Goal: Transaction & Acquisition: Purchase product/service

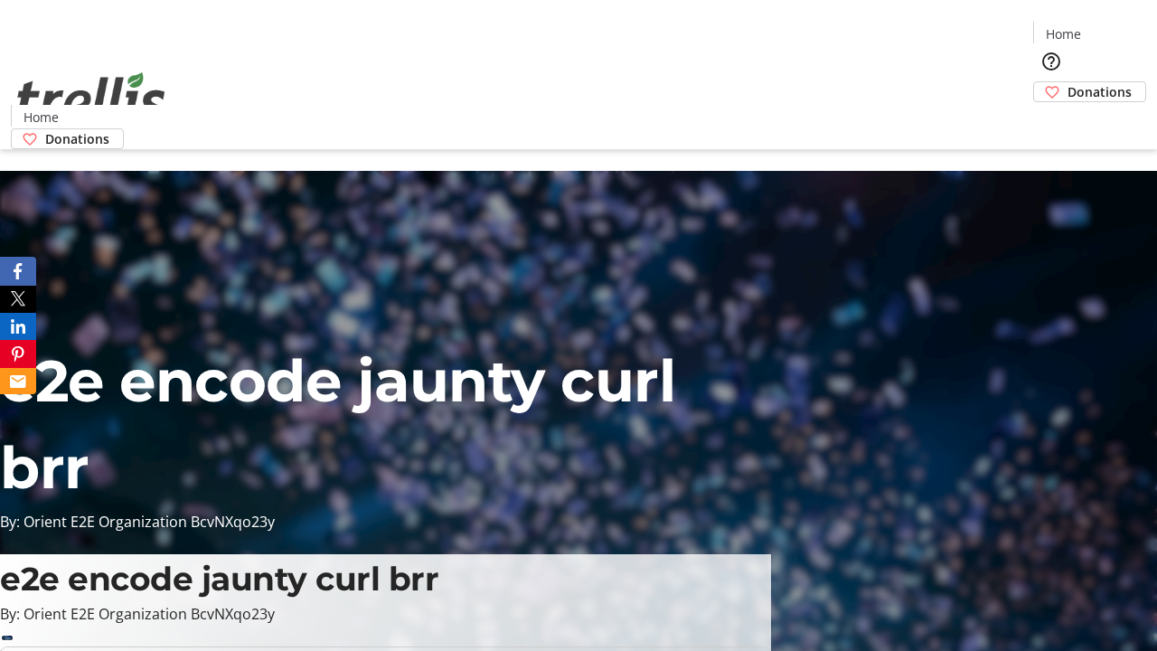
click at [1106, 27] on span "Sign Up" at bounding box center [1113, 25] width 52 height 22
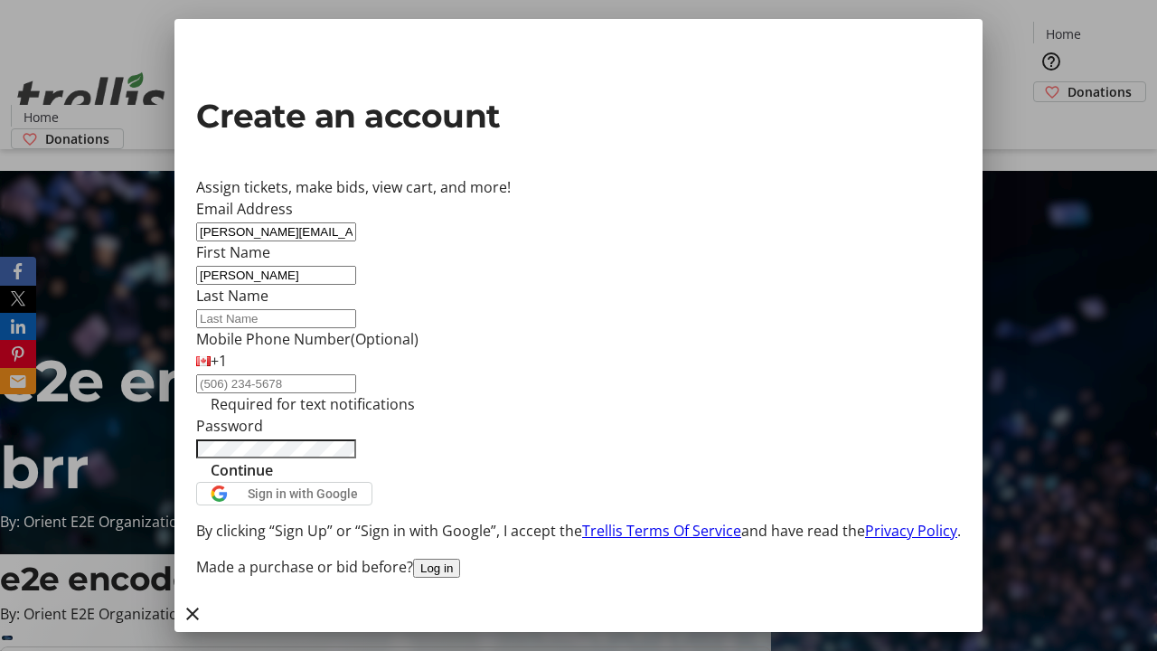
type input "[PERSON_NAME]"
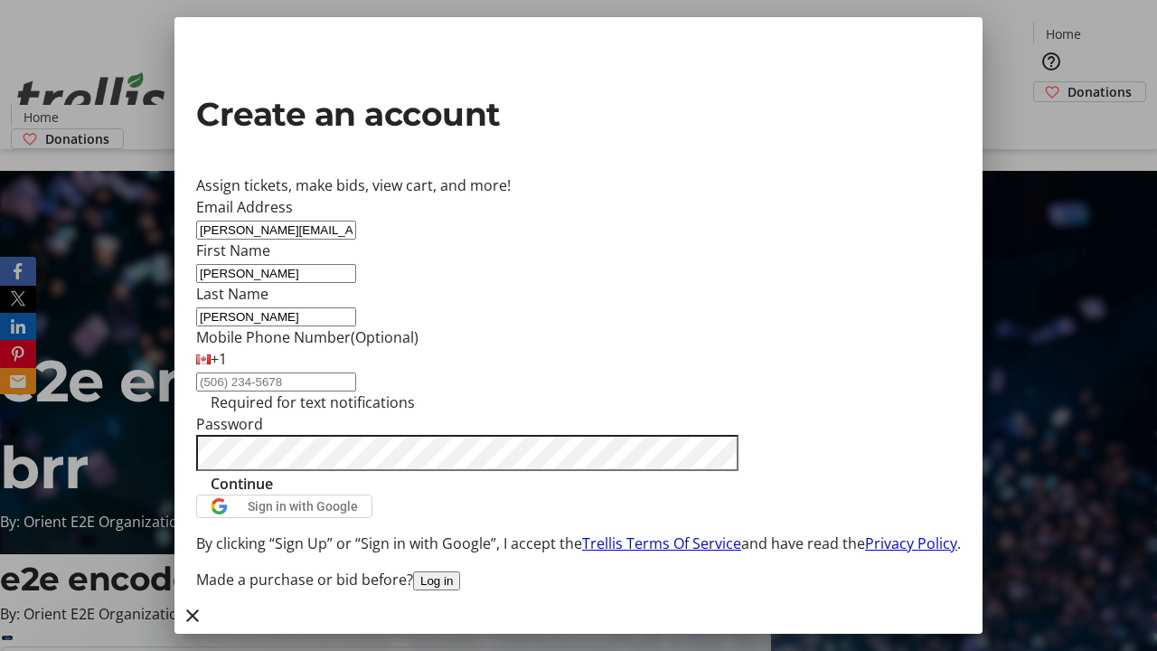
click at [273, 494] on span "Continue" at bounding box center [242, 484] width 62 height 22
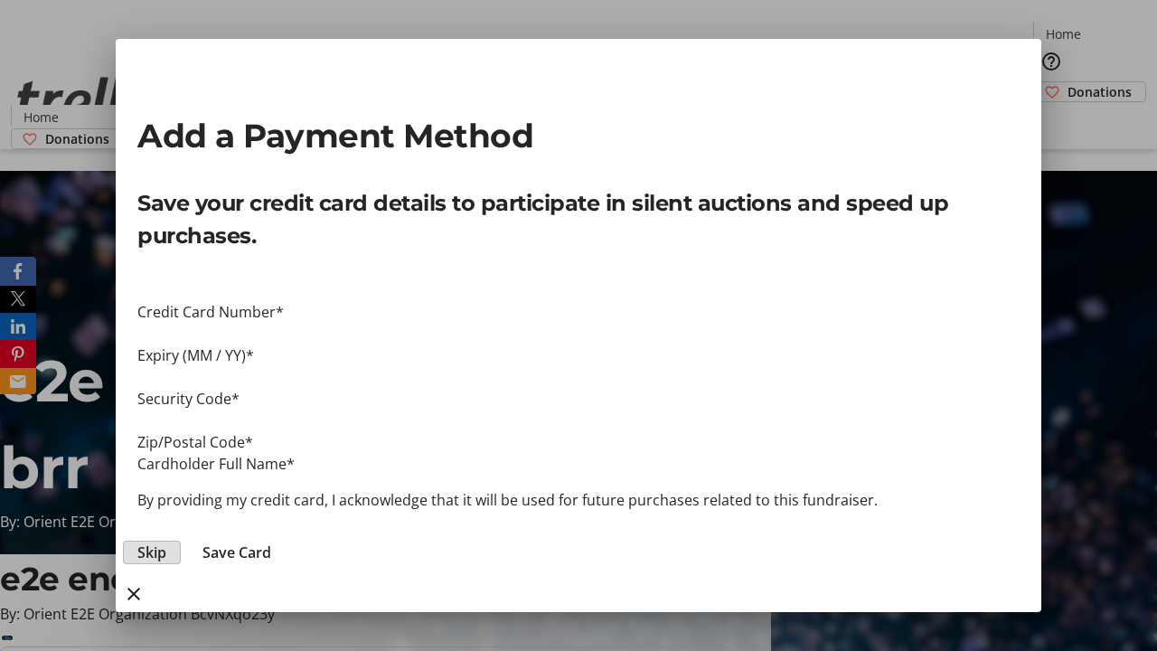
click at [166, 541] on span "Skip" at bounding box center [151, 552] width 29 height 22
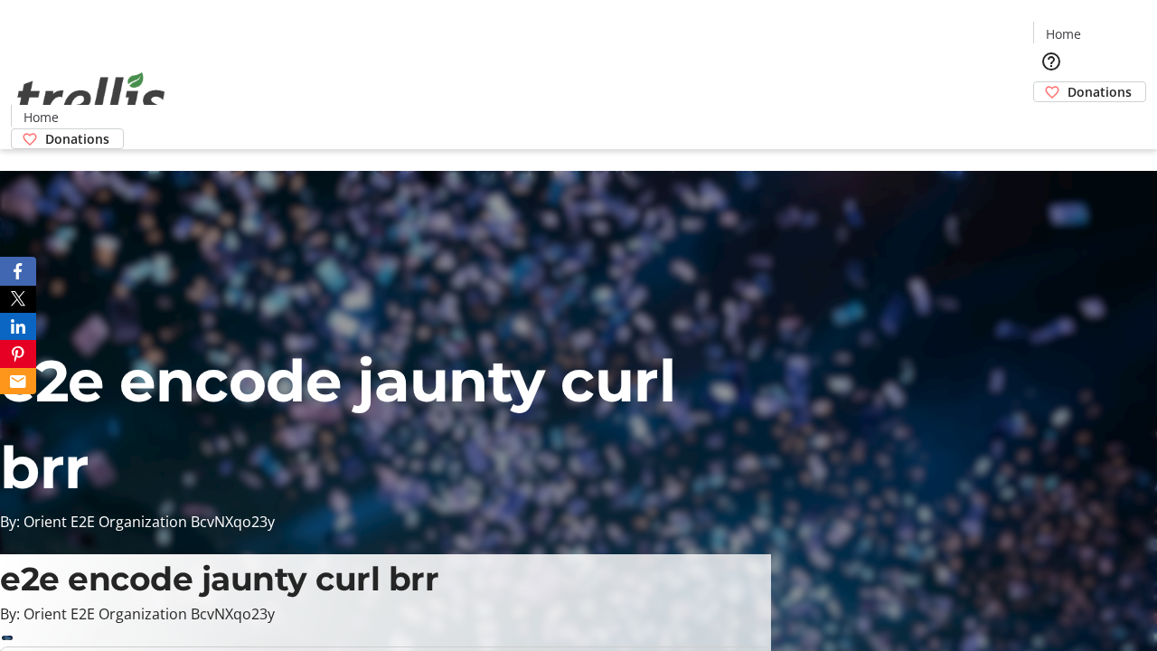
click at [1068, 82] on span "Donations" at bounding box center [1100, 91] width 64 height 19
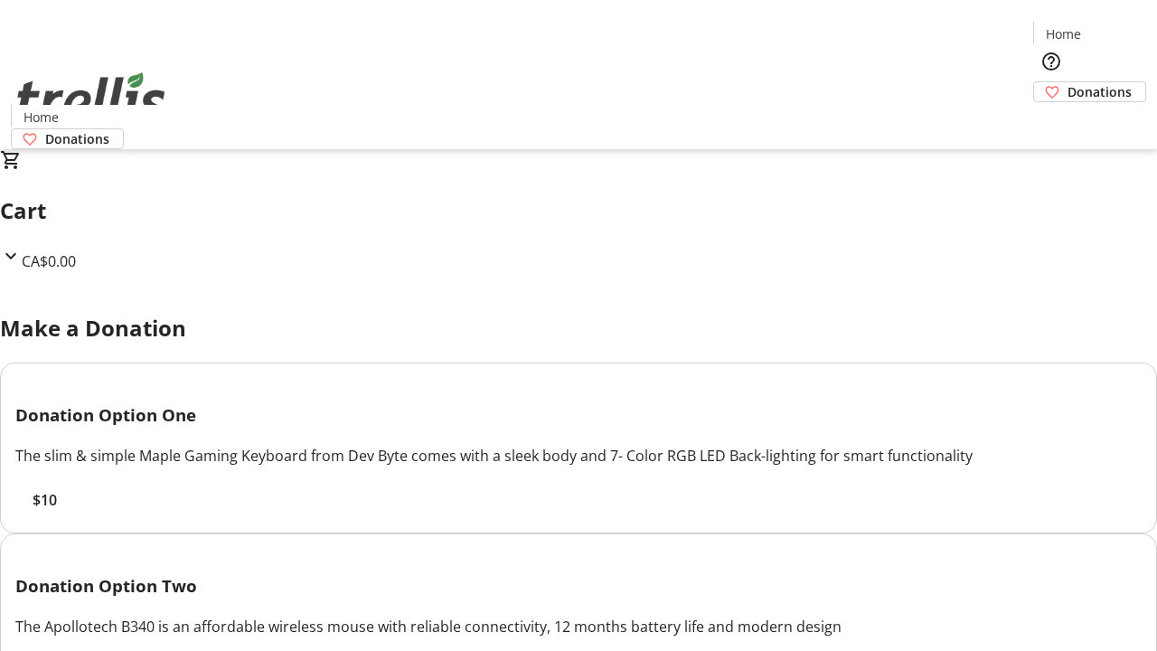
click at [57, 511] on span "$10" at bounding box center [45, 500] width 24 height 22
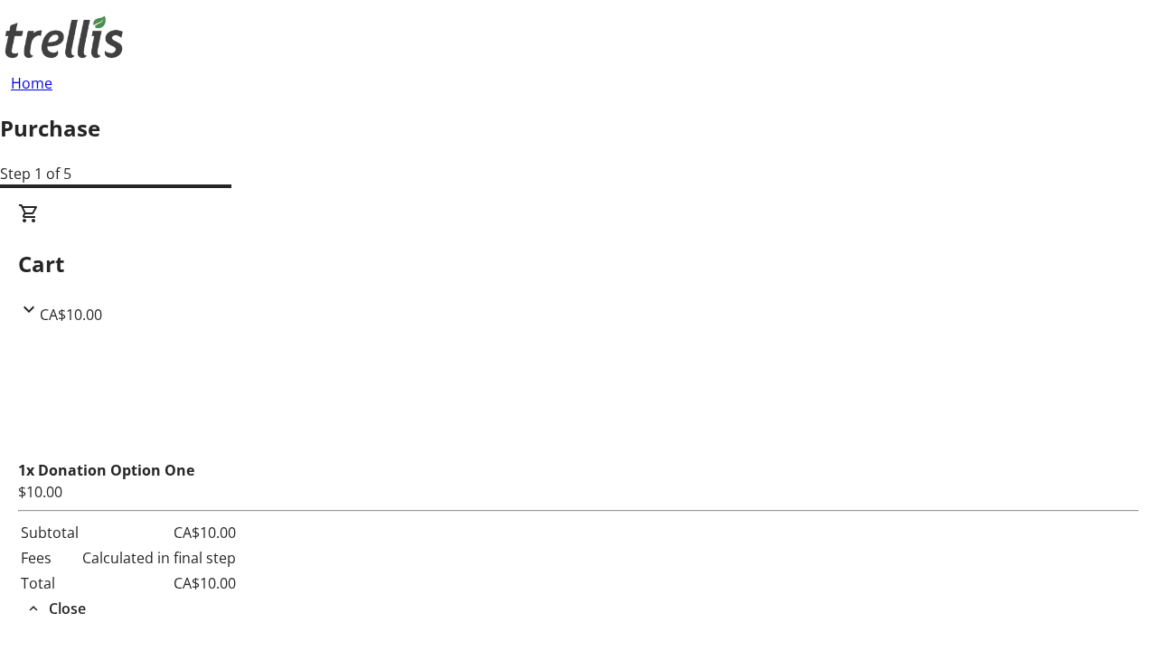
select select "BC"
select select "CA"
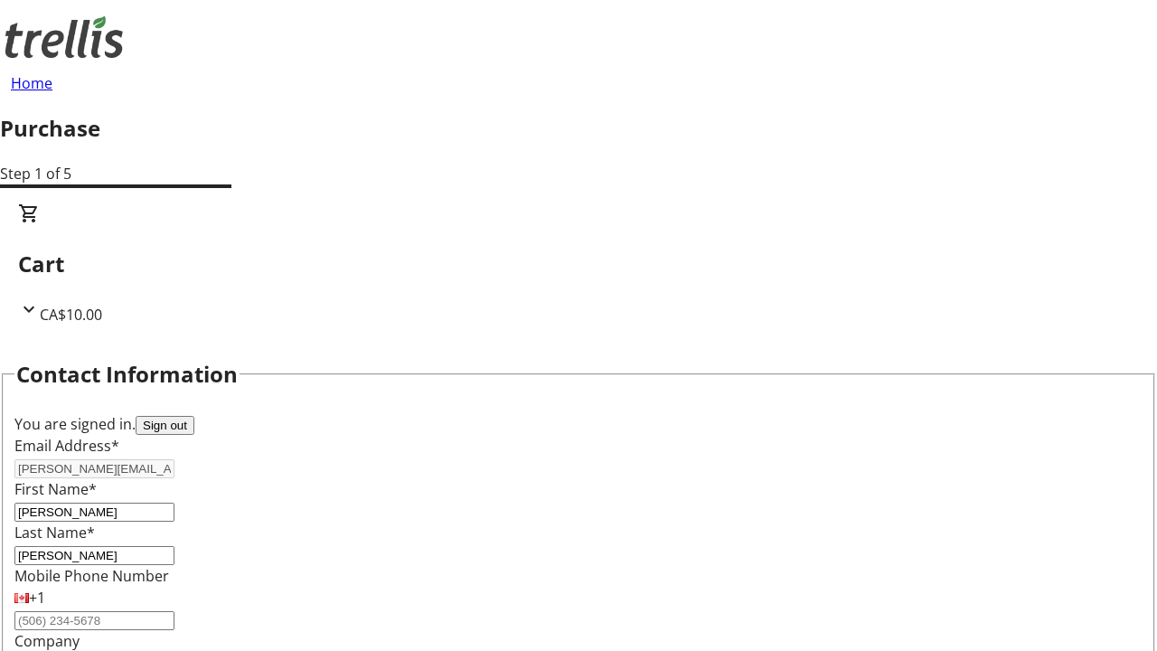
type input "Kelowna"
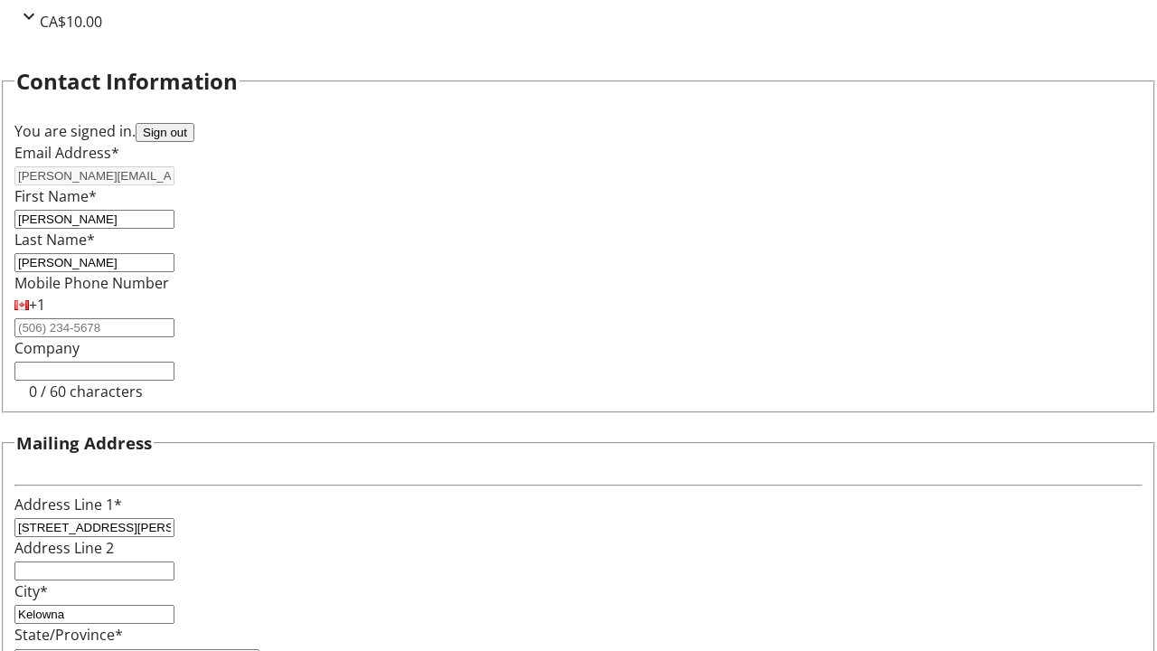
type input "V1Y 0C2"
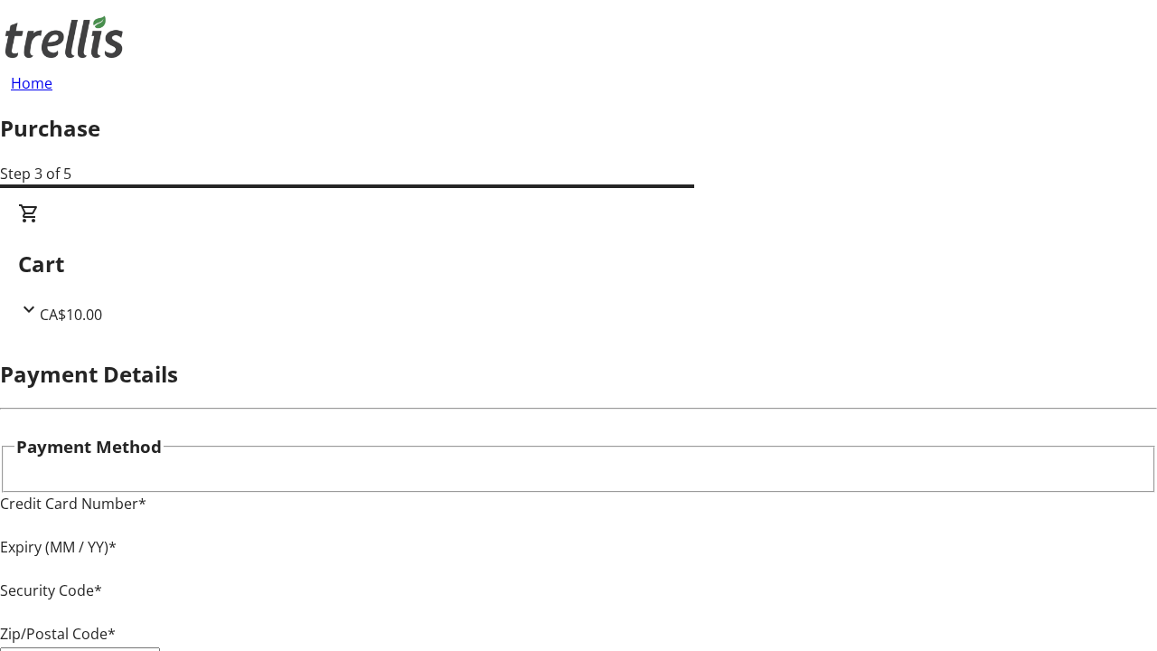
type input "V1Y 0C2"
